Goal: Transaction & Acquisition: Purchase product/service

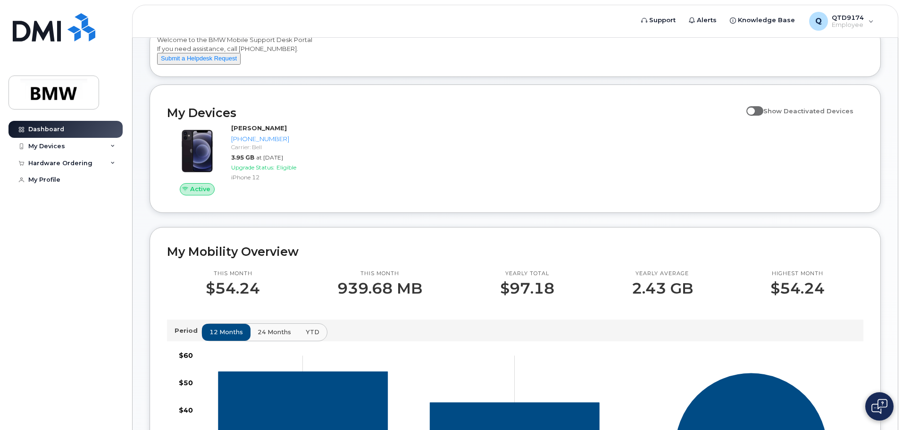
scroll to position [46, 0]
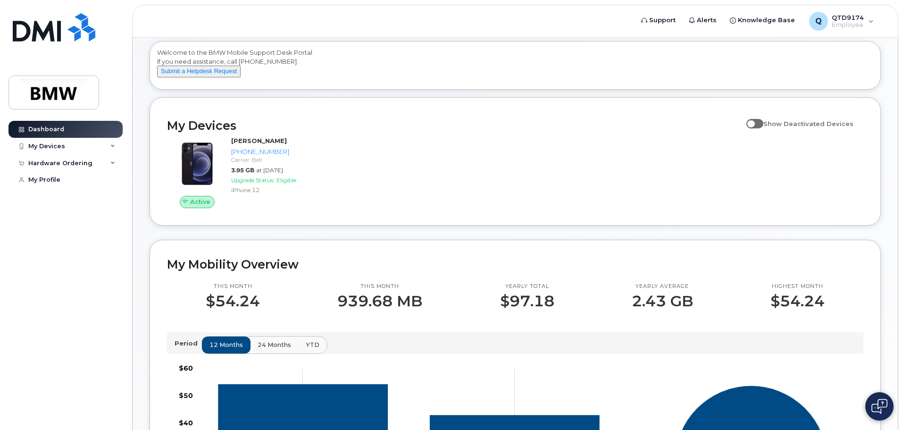
click at [232, 310] on p "$54.24" at bounding box center [233, 301] width 54 height 17
click at [564, 310] on div "Yearly total $97.18" at bounding box center [527, 296] width 132 height 27
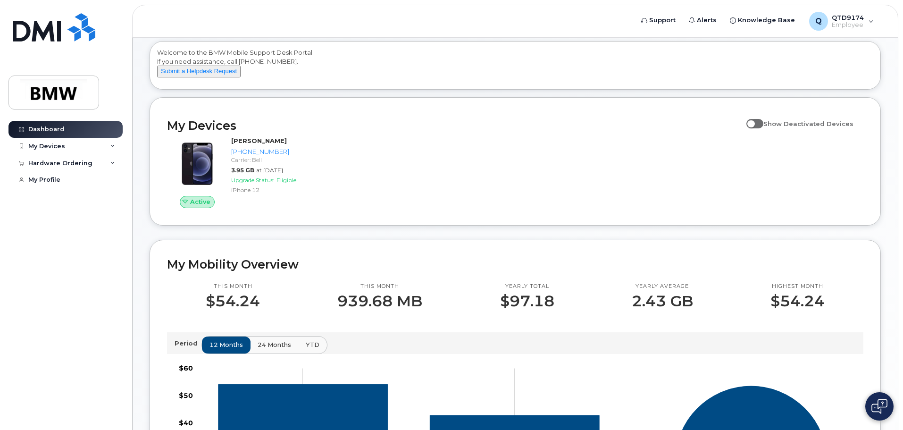
click at [642, 310] on p "2.43 GB" at bounding box center [662, 301] width 61 height 17
click at [814, 310] on p "$54.24" at bounding box center [798, 301] width 54 height 17
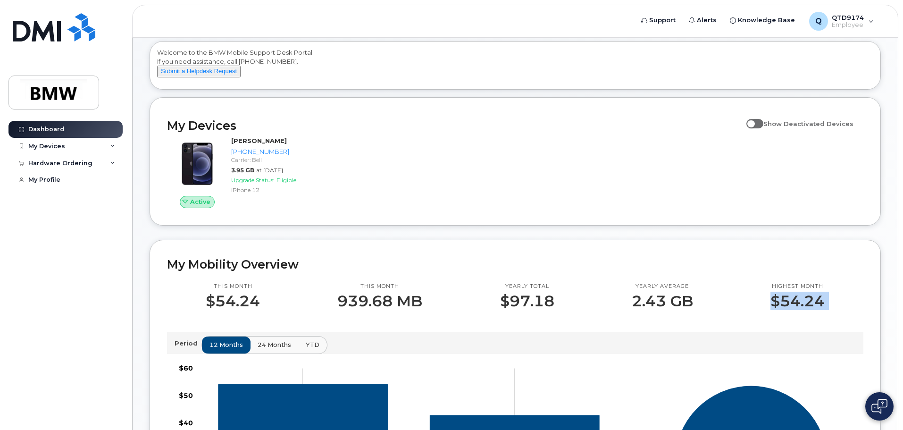
click at [814, 310] on p "$54.24" at bounding box center [798, 301] width 54 height 17
click at [728, 271] on h2 "My Mobility Overview" at bounding box center [515, 264] width 697 height 14
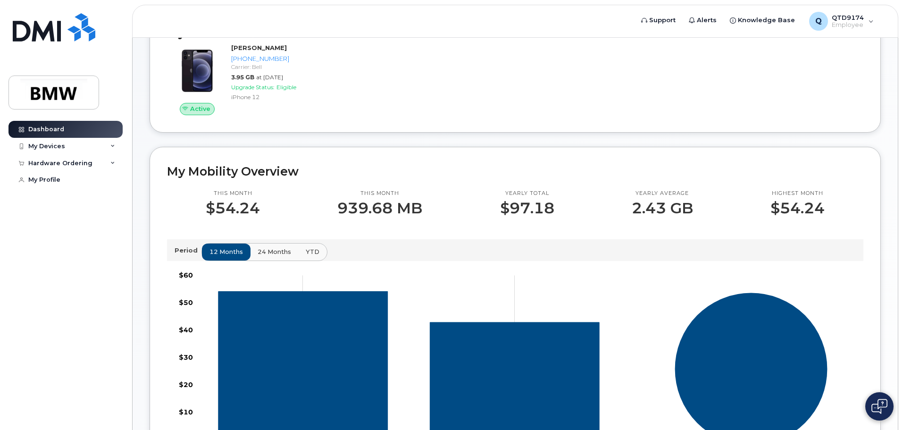
scroll to position [142, 0]
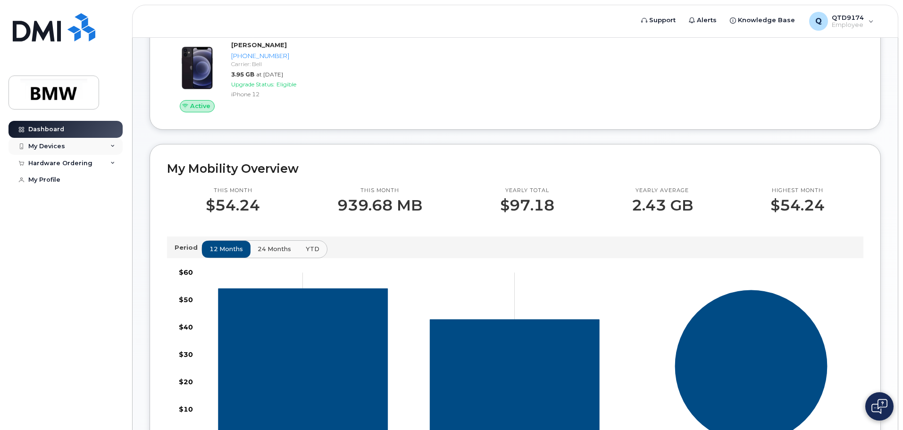
click at [67, 144] on div "My Devices" at bounding box center [65, 146] width 114 height 17
click at [44, 135] on link "Dashboard" at bounding box center [65, 129] width 114 height 17
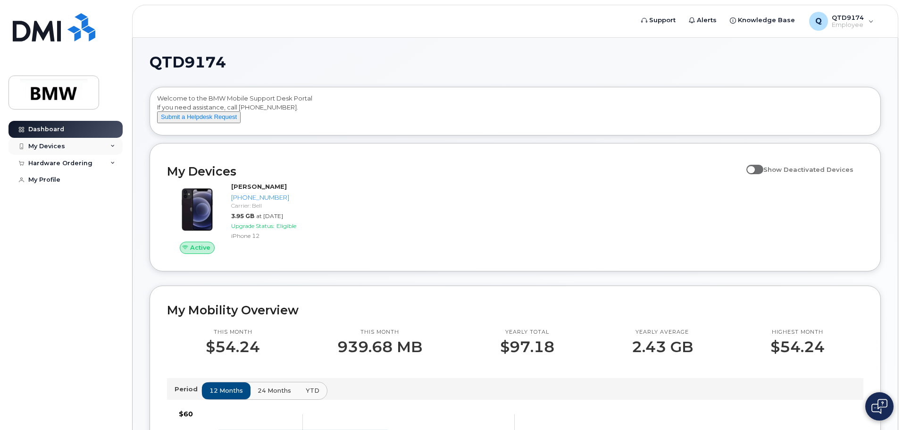
click at [70, 153] on div "My Devices" at bounding box center [65, 146] width 114 height 17
click at [70, 218] on div "Hardware Ordering" at bounding box center [60, 215] width 64 height 8
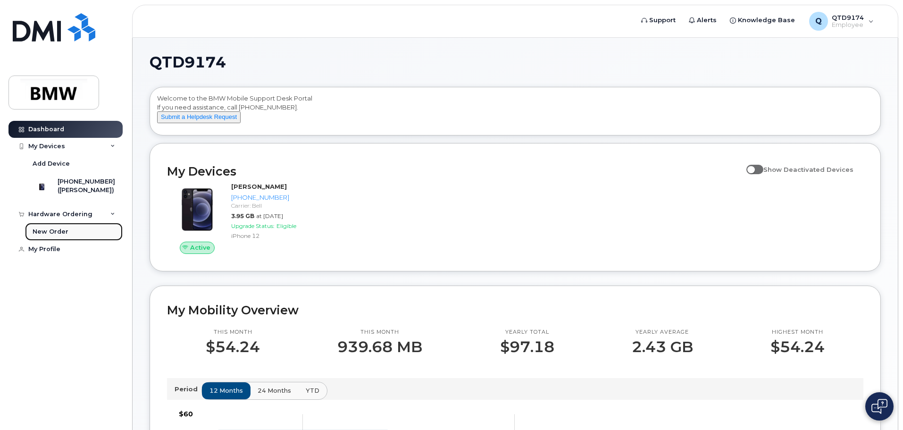
click at [59, 236] on div "New Order" at bounding box center [51, 232] width 36 height 8
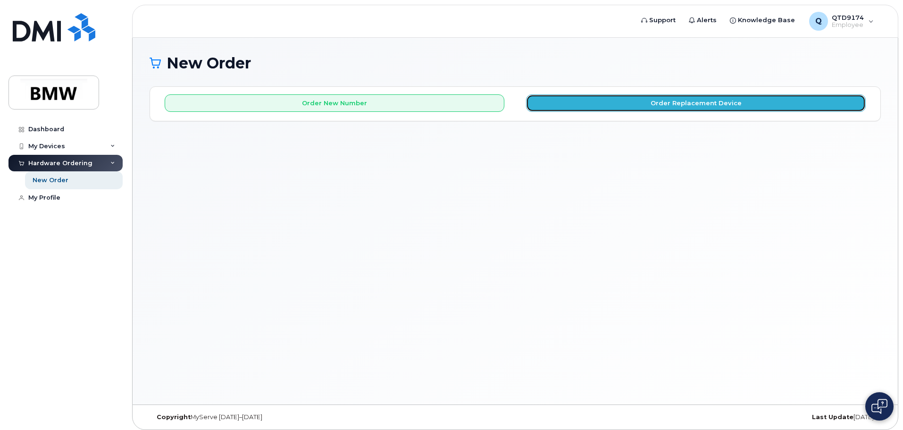
click at [664, 103] on button "Order Replacement Device" at bounding box center [696, 102] width 340 height 17
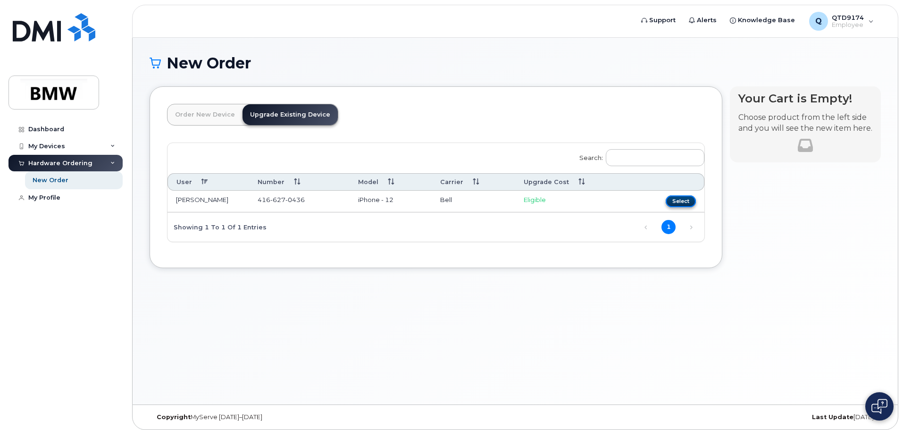
click at [680, 204] on button "Select" at bounding box center [681, 201] width 30 height 12
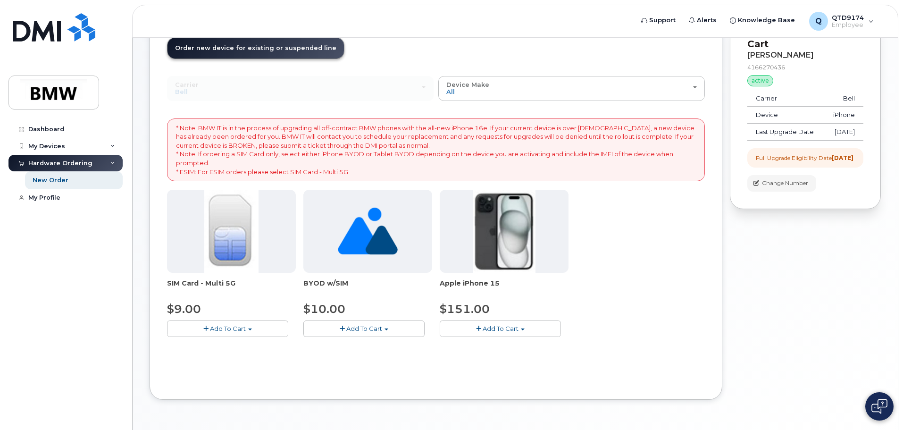
scroll to position [51, 0]
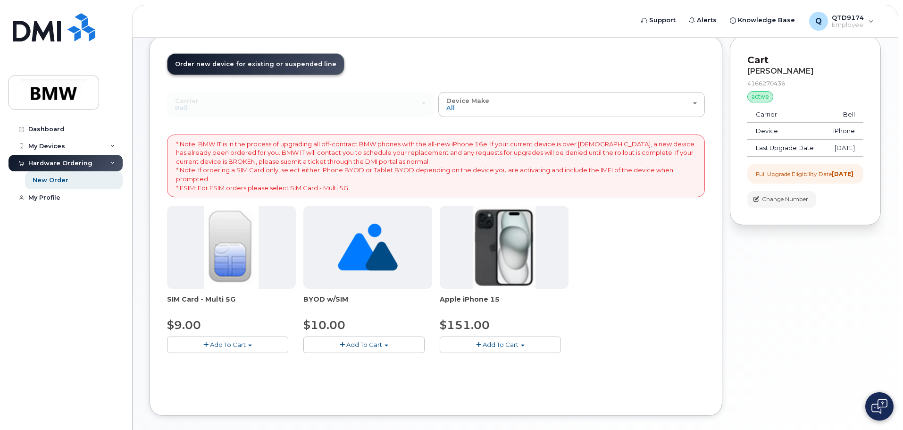
click at [637, 297] on div "SIM Card - Multi 5G $9.00 Add To Cart $9.00 - Replacement SIM Card BYOD w/SIM $…" at bounding box center [436, 287] width 538 height 162
drag, startPoint x: 824, startPoint y: 191, endPoint x: 811, endPoint y: 183, distance: 14.8
click at [824, 178] on div "Full Upgrade Eligibility Date 2017-01-01" at bounding box center [805, 174] width 98 height 8
click at [809, 178] on div "Full Upgrade Eligibility Date 2017-01-01" at bounding box center [805, 174] width 98 height 8
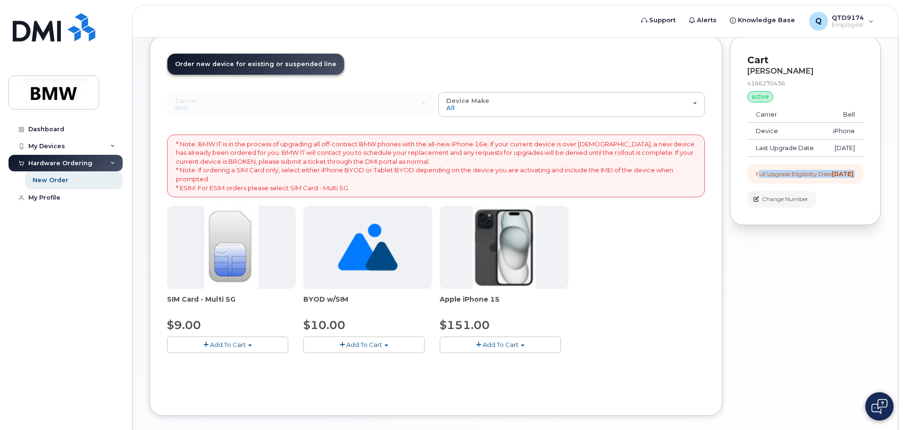
click at [809, 178] on div "Full Upgrade Eligibility Date 2017-01-01" at bounding box center [805, 174] width 98 height 8
click at [855, 184] on div "Full Upgrade Eligibility Date 2017-01-01" at bounding box center [806, 173] width 116 height 19
click at [801, 287] on div "Your Cart is Empty! Choose product from the left side and you will see the new …" at bounding box center [805, 233] width 151 height 394
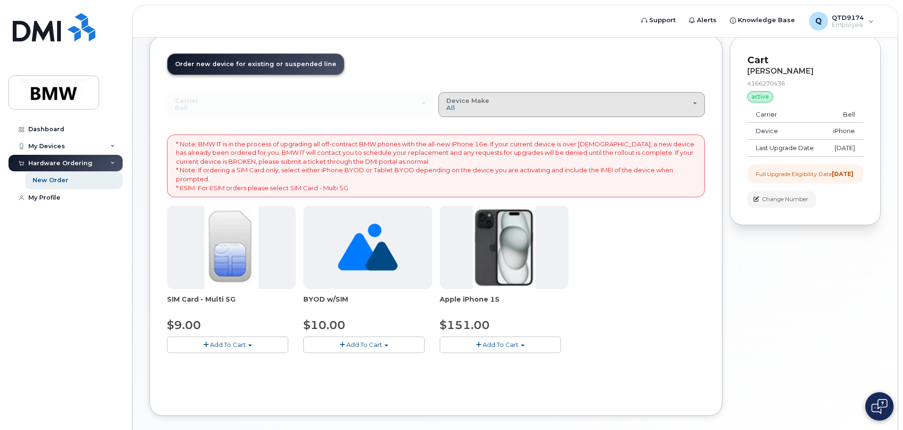
click at [483, 114] on button "Device Make All iPhone Unknown" at bounding box center [571, 104] width 267 height 25
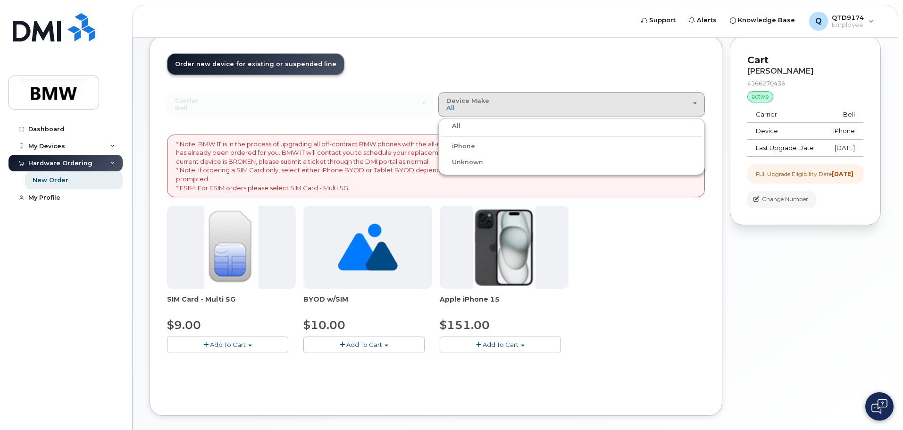
click at [662, 312] on div "SIM Card - Multi 5G $9.00 Add To Cart $9.00 - Replacement SIM Card BYOD w/SIM $…" at bounding box center [436, 287] width 538 height 162
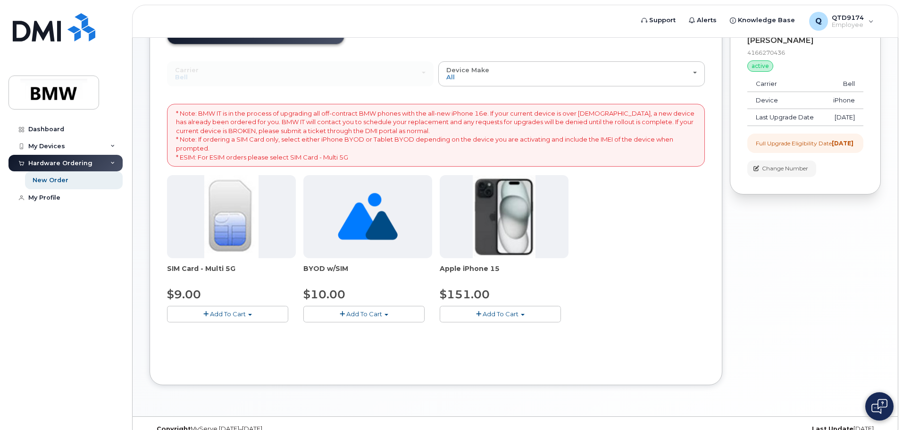
scroll to position [98, 0]
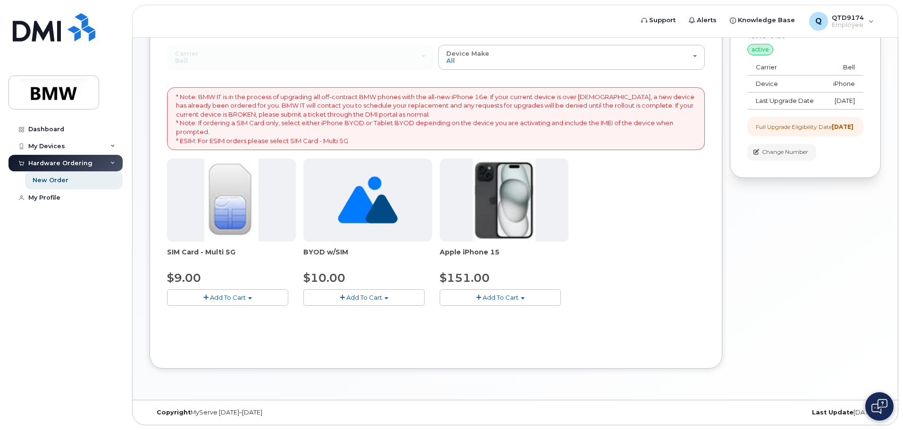
click at [325, 273] on span "$10.00" at bounding box center [324, 278] width 42 height 14
click at [329, 235] on div at bounding box center [367, 200] width 129 height 83
click at [336, 245] on div "BYOD w/SIM $10.00 Add To Cart $10.00 - Outright Purchase" at bounding box center [367, 232] width 129 height 147
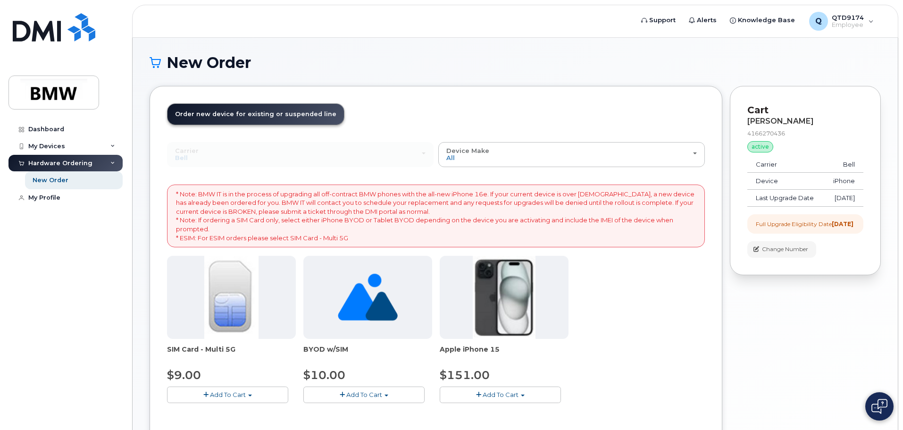
scroll to position [0, 0]
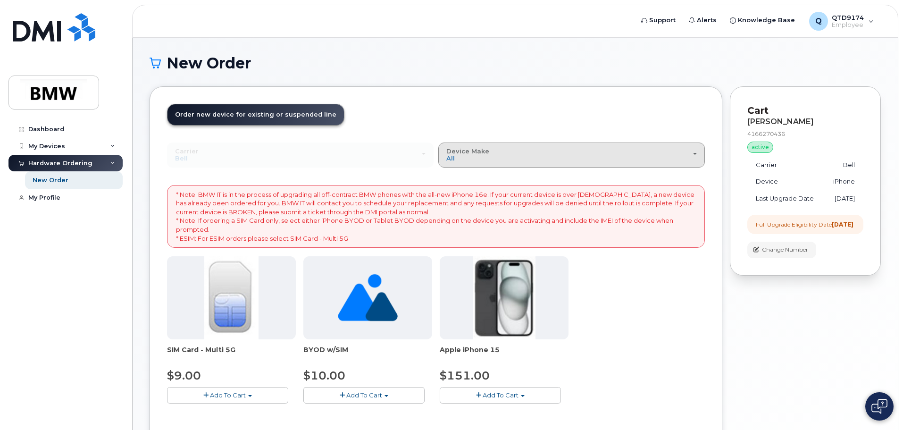
click at [502, 150] on div "Device Make All iPhone Unknown" at bounding box center [572, 155] width 251 height 15
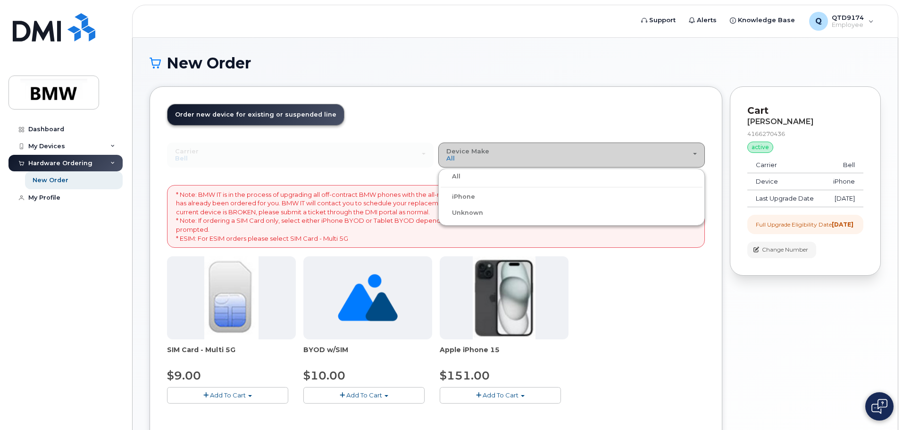
drag, startPoint x: 485, startPoint y: 150, endPoint x: 470, endPoint y: 148, distance: 15.3
click at [484, 150] on span "Device Make" at bounding box center [468, 151] width 43 height 8
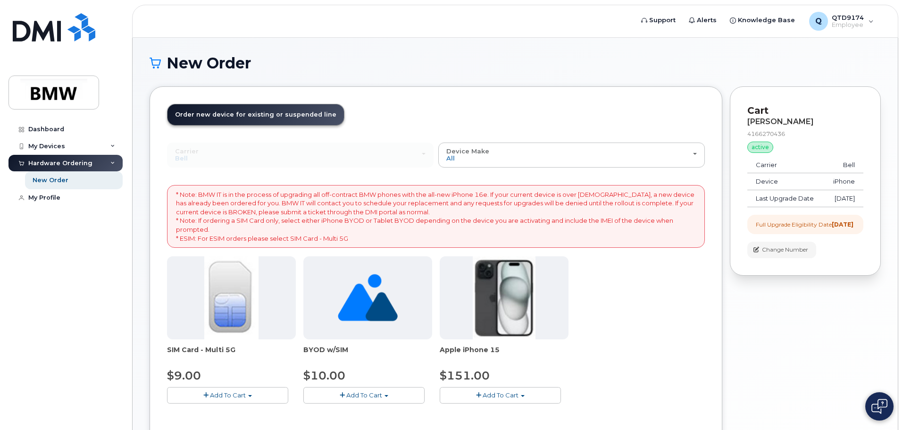
click at [263, 114] on span "Order new device for existing or suspended line" at bounding box center [255, 114] width 161 height 7
click at [489, 114] on header "Order New Device Upgrade Existing Device Order new device and new line Order ne…" at bounding box center [436, 123] width 538 height 39
